Goal: Task Accomplishment & Management: Complete application form

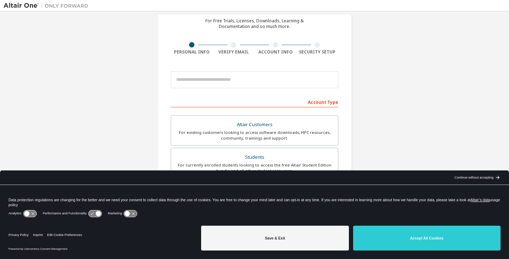
scroll to position [71, 0]
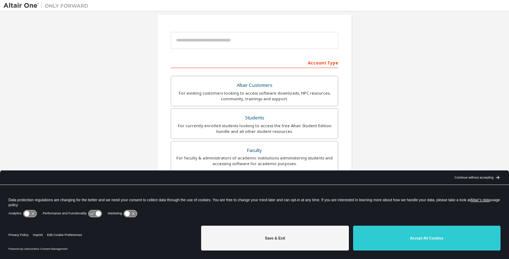
click at [333, 238] on button "Save & Exit" at bounding box center [275, 237] width 148 height 25
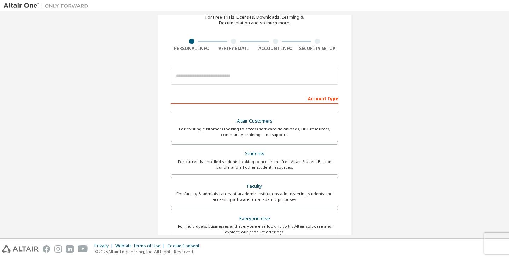
scroll to position [35, 0]
click at [285, 156] on div "Students" at bounding box center [254, 153] width 158 height 10
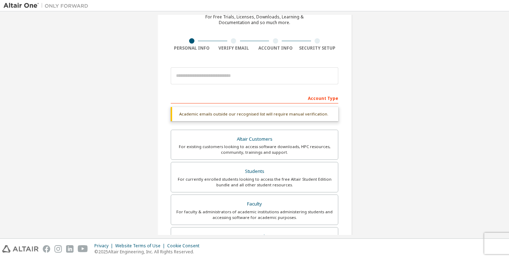
click at [192, 99] on div "Account Type" at bounding box center [255, 97] width 168 height 11
click at [189, 97] on div "Account Type" at bounding box center [255, 97] width 168 height 11
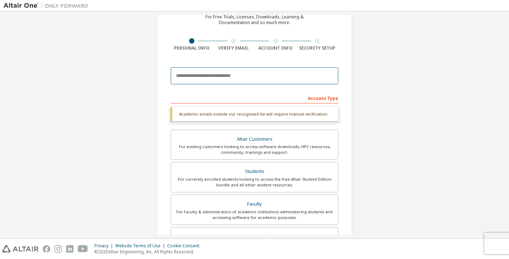
click at [190, 74] on input "email" at bounding box center [255, 75] width 168 height 17
type input "**********"
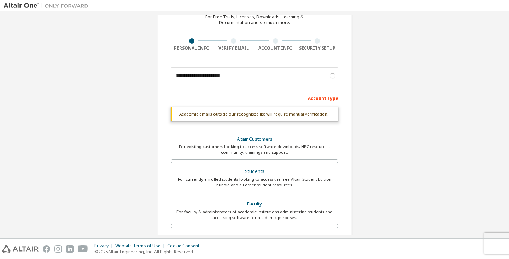
click at [271, 175] on div "Students" at bounding box center [254, 171] width 158 height 10
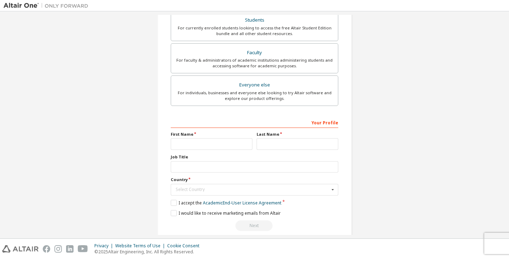
scroll to position [177, 0]
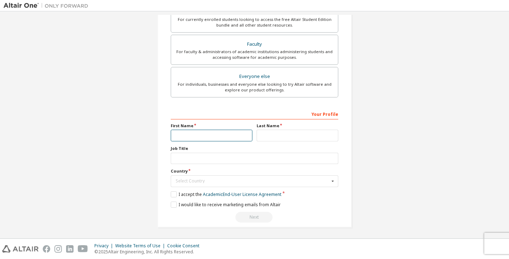
click at [193, 134] on input "text" at bounding box center [212, 135] width 82 height 12
click at [240, 110] on div "Your Profile" at bounding box center [255, 113] width 168 height 11
click at [204, 135] on input "text" at bounding box center [212, 135] width 82 height 12
type input "******"
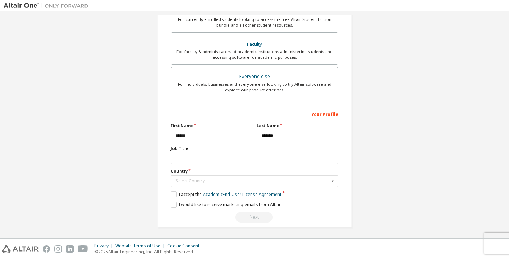
type input "*******"
click at [191, 183] on div "Select Country" at bounding box center [253, 181] width 154 height 4
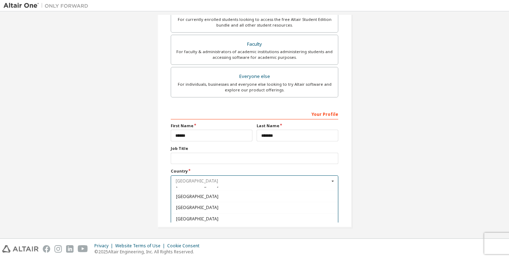
scroll to position [884, 0]
click at [213, 208] on span "[GEOGRAPHIC_DATA]" at bounding box center [254, 209] width 157 height 4
type input "***"
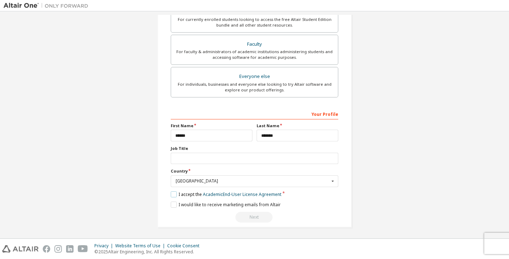
click at [171, 195] on label "I accept the Academic End-User License Agreement" at bounding box center [226, 194] width 111 height 6
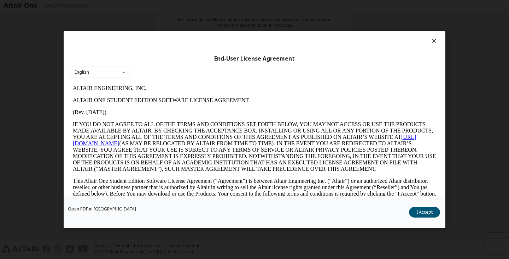
scroll to position [0, 0]
click at [421, 213] on button "I Accept" at bounding box center [424, 211] width 31 height 11
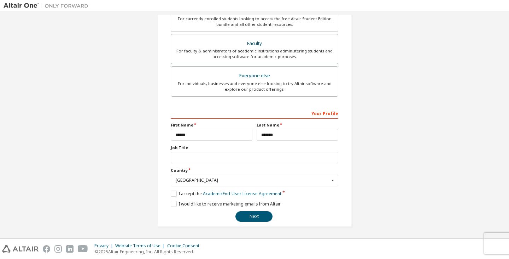
scroll to position [178, 0]
click at [255, 218] on button "Next" at bounding box center [254, 215] width 37 height 11
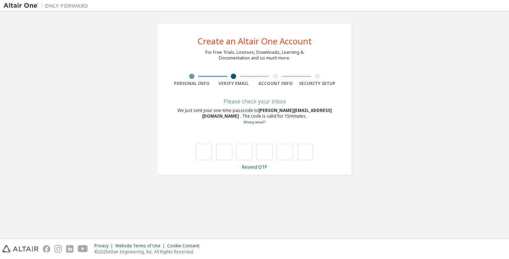
type input "*"
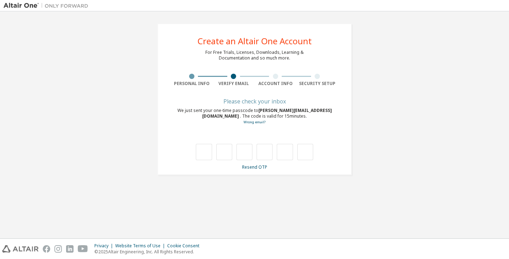
type input "*"
